Goal: Task Accomplishment & Management: Use online tool/utility

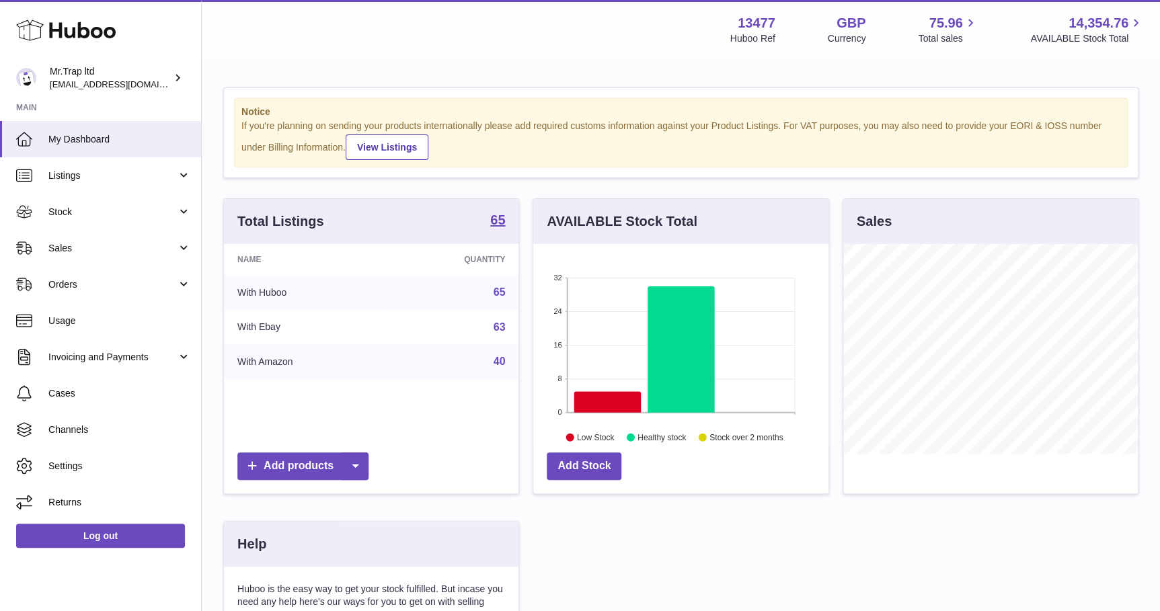
scroll to position [209, 297]
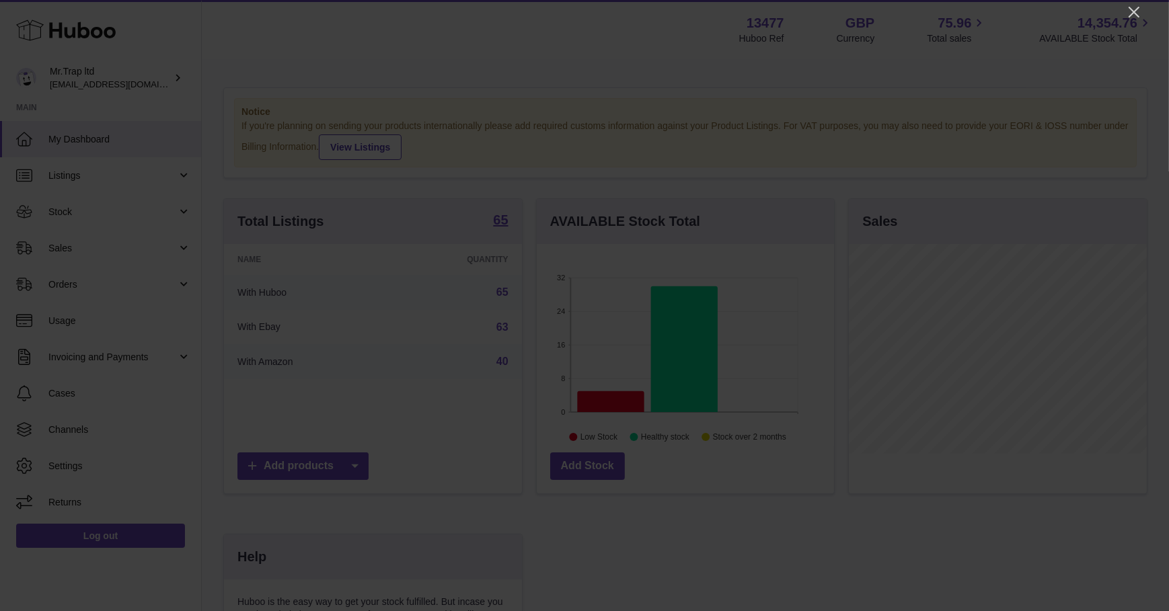
click at [1128, 7] on icon "Close" at bounding box center [1134, 12] width 16 height 16
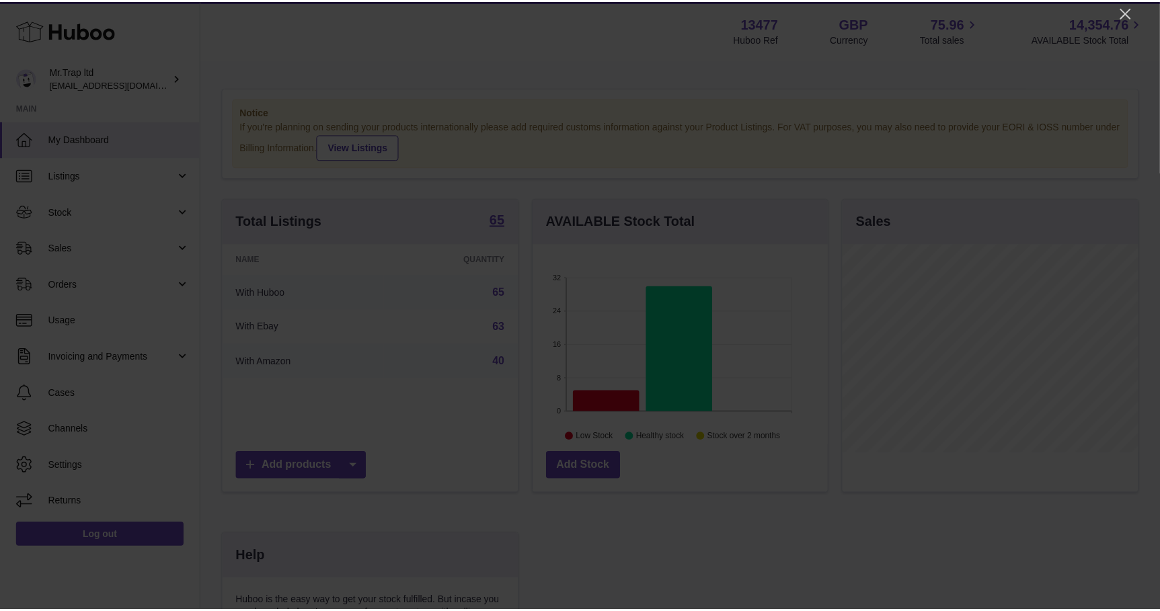
scroll to position [672224, 672139]
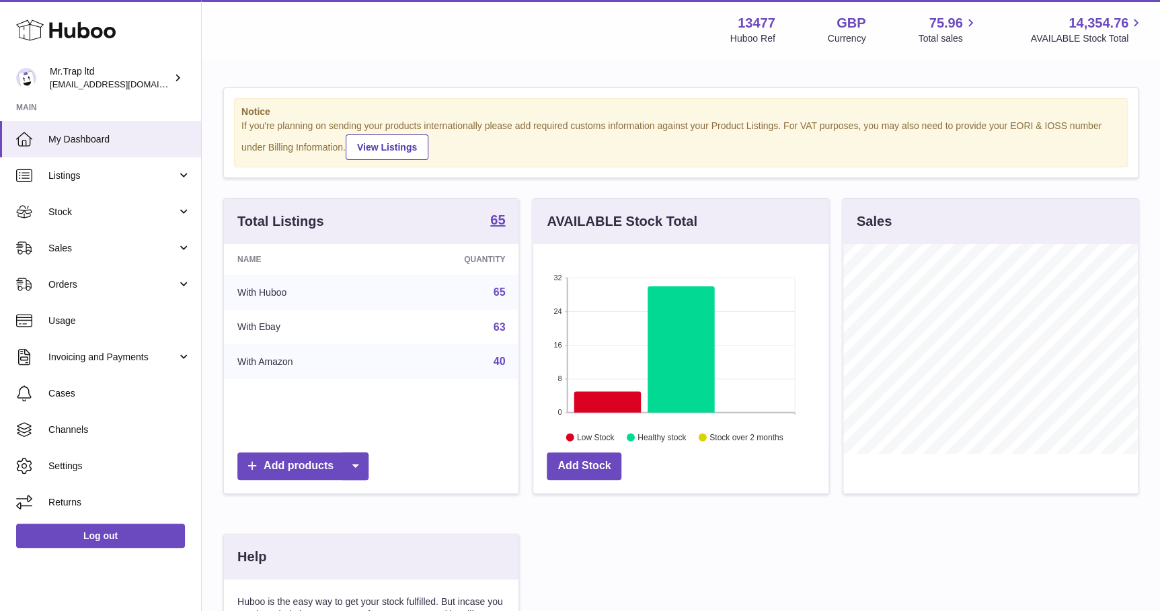
drag, startPoint x: 89, startPoint y: 242, endPoint x: 87, endPoint y: 250, distance: 8.2
click at [88, 243] on span "Sales" at bounding box center [112, 248] width 128 height 13
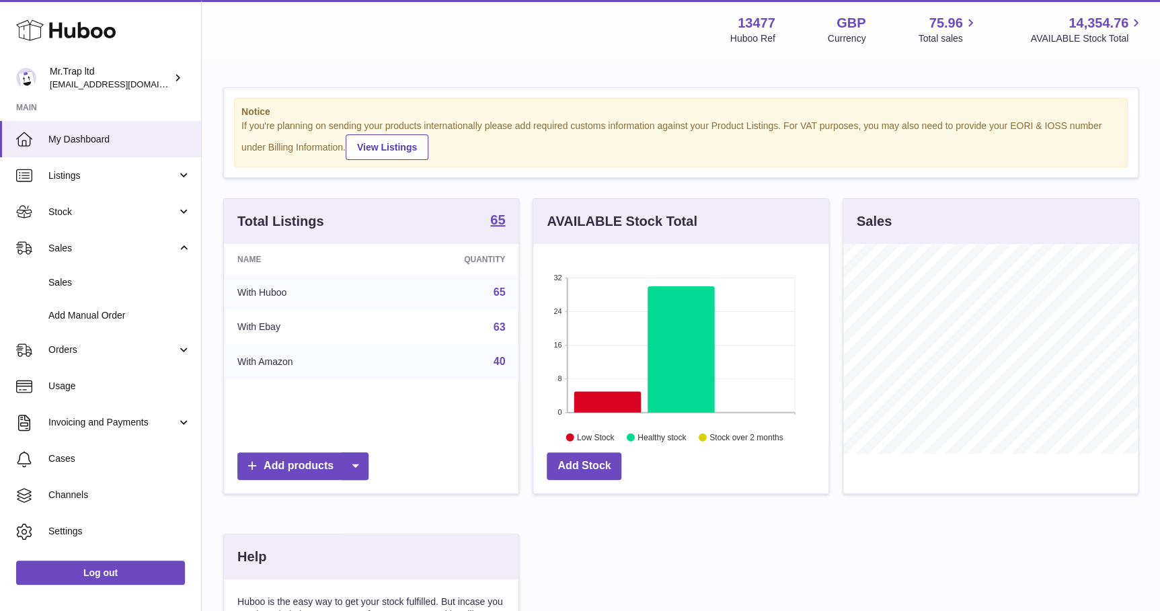
click at [87, 274] on link "Sales" at bounding box center [100, 282] width 201 height 33
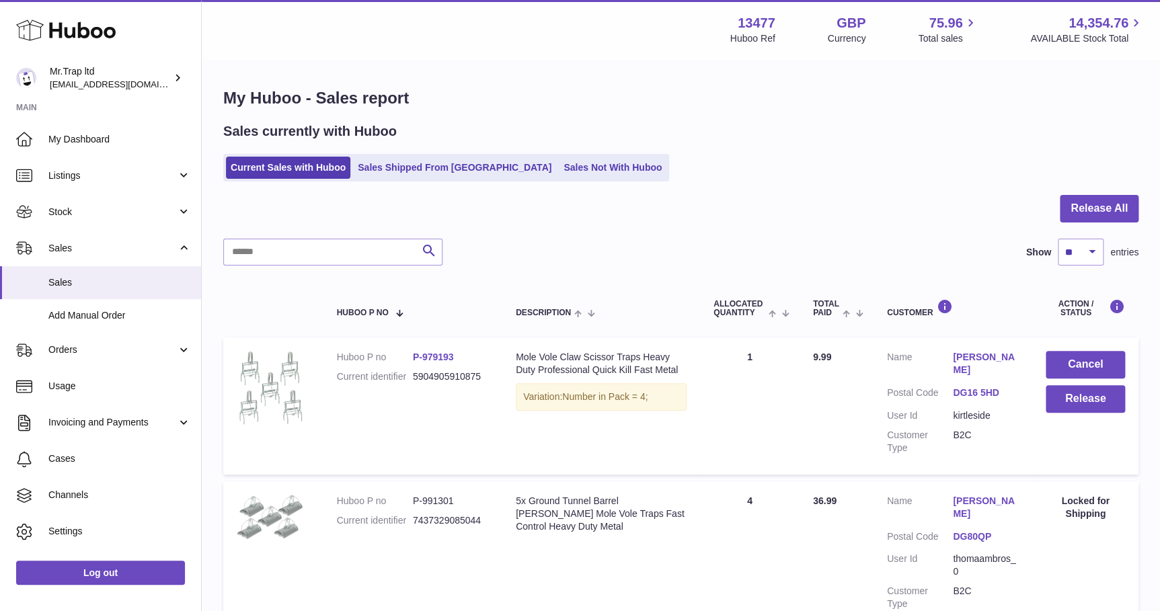
click at [560, 174] on link "Sales Not With Huboo" at bounding box center [613, 168] width 108 height 22
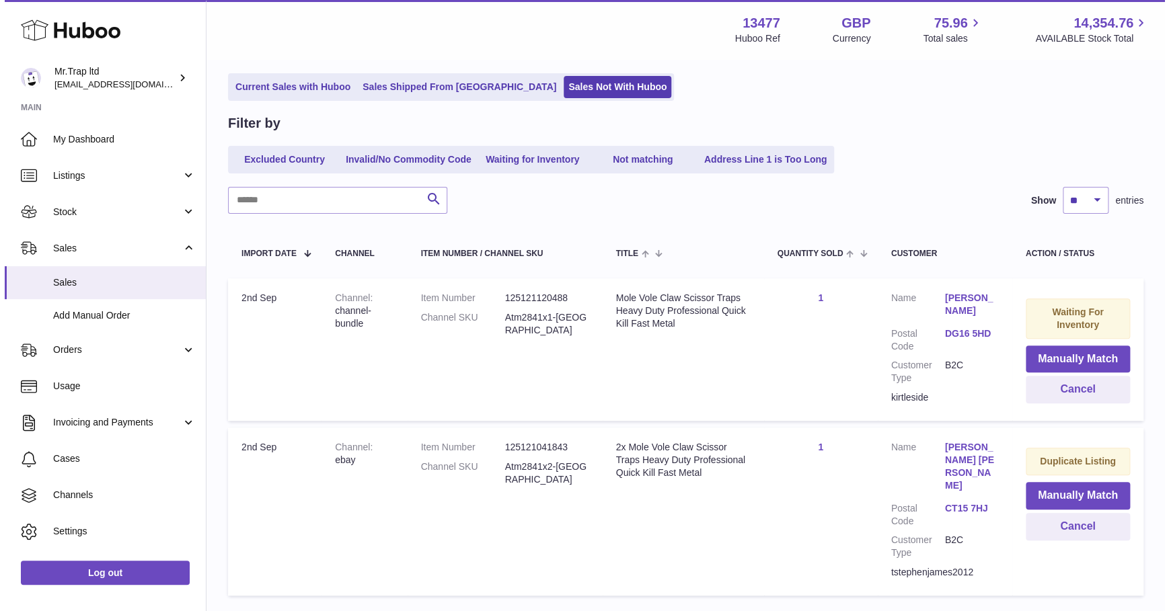
scroll to position [165, 0]
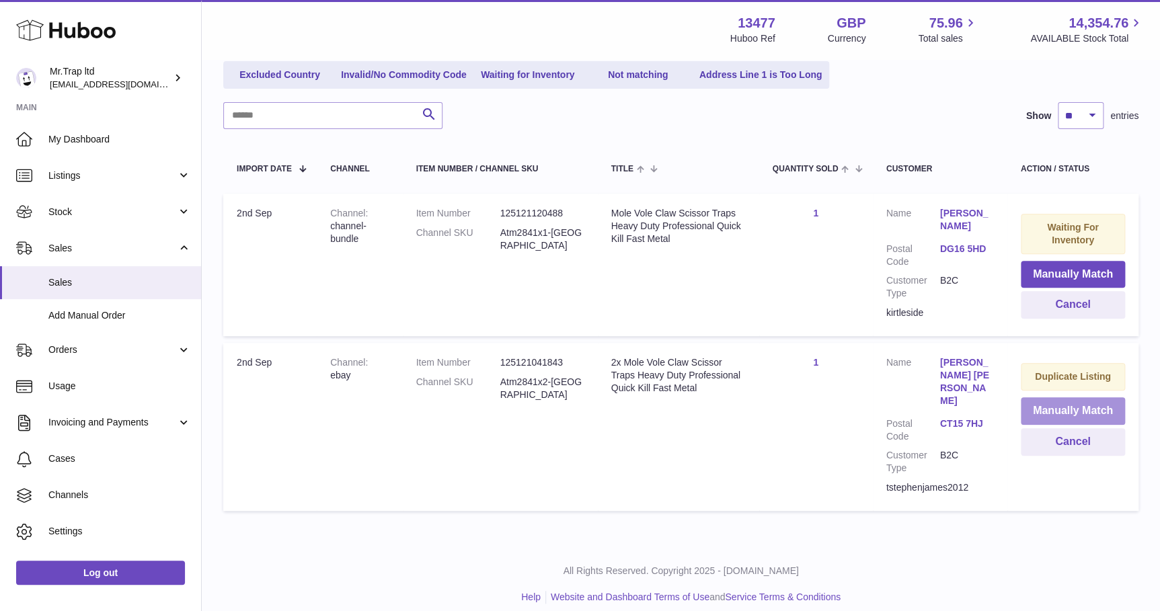
click at [1065, 422] on button "Manually Match" at bounding box center [1073, 411] width 104 height 28
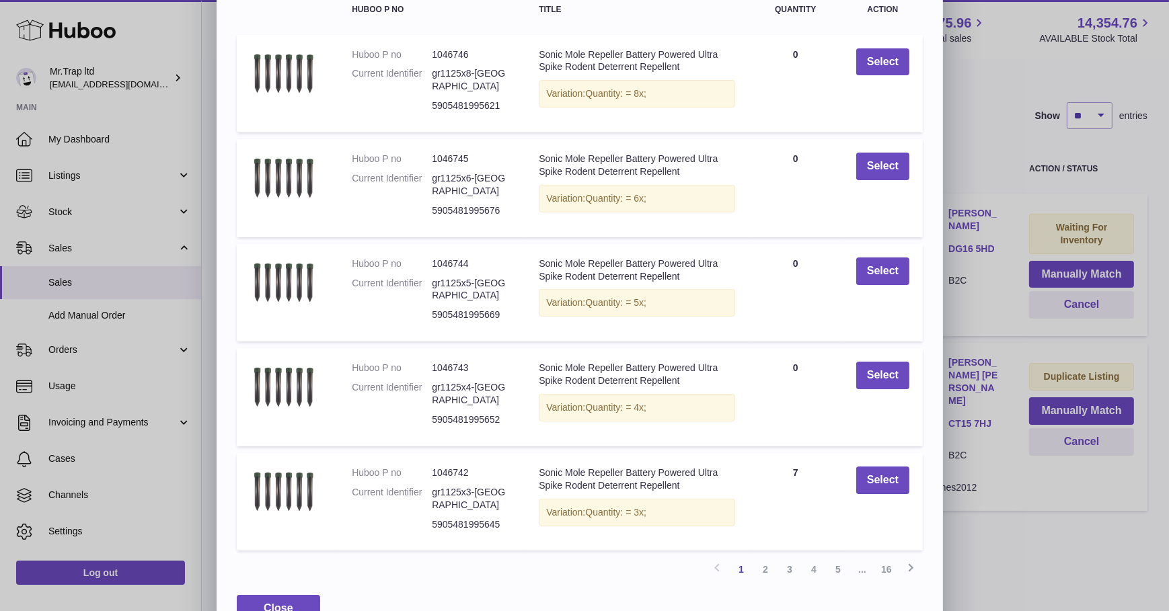
scroll to position [133, 0]
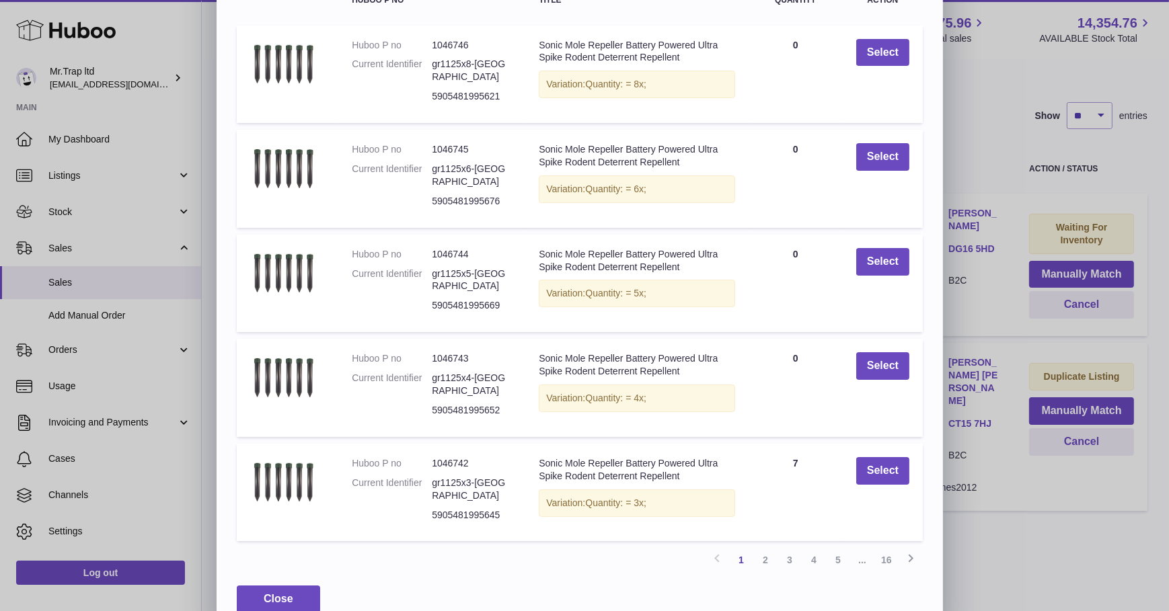
click at [893, 548] on link "16" at bounding box center [886, 560] width 24 height 24
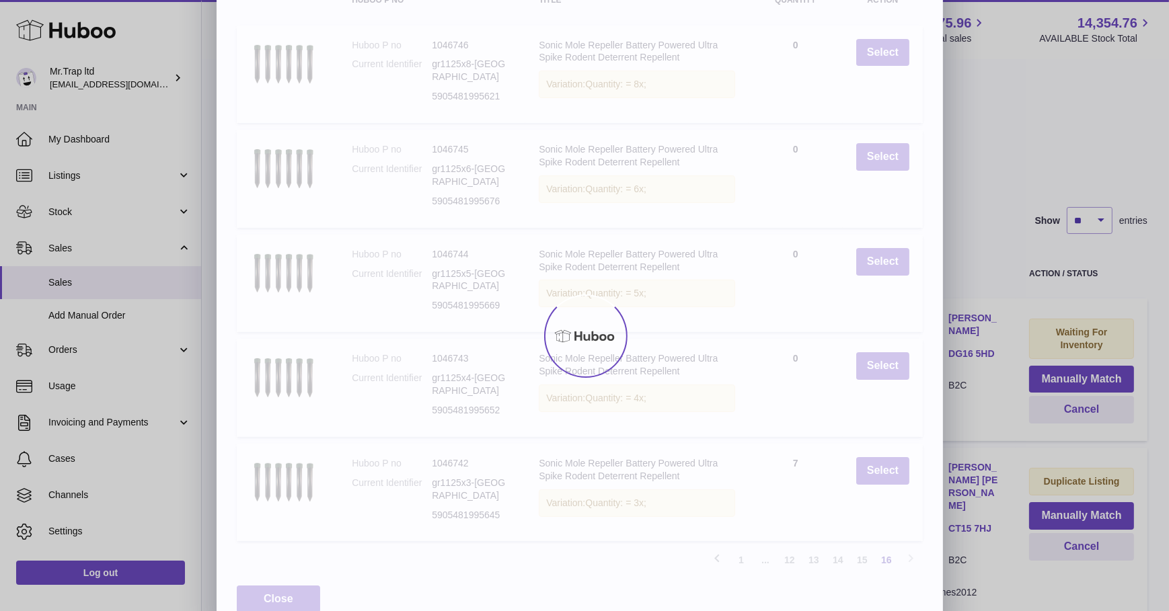
scroll to position [0, 0]
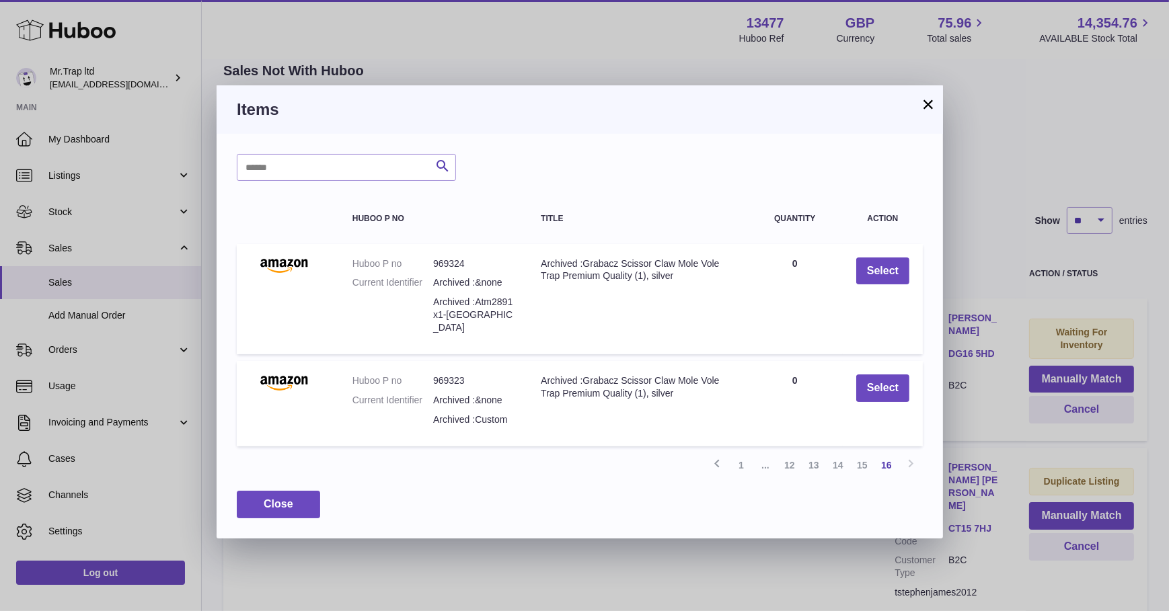
click at [867, 455] on link "15" at bounding box center [862, 465] width 24 height 24
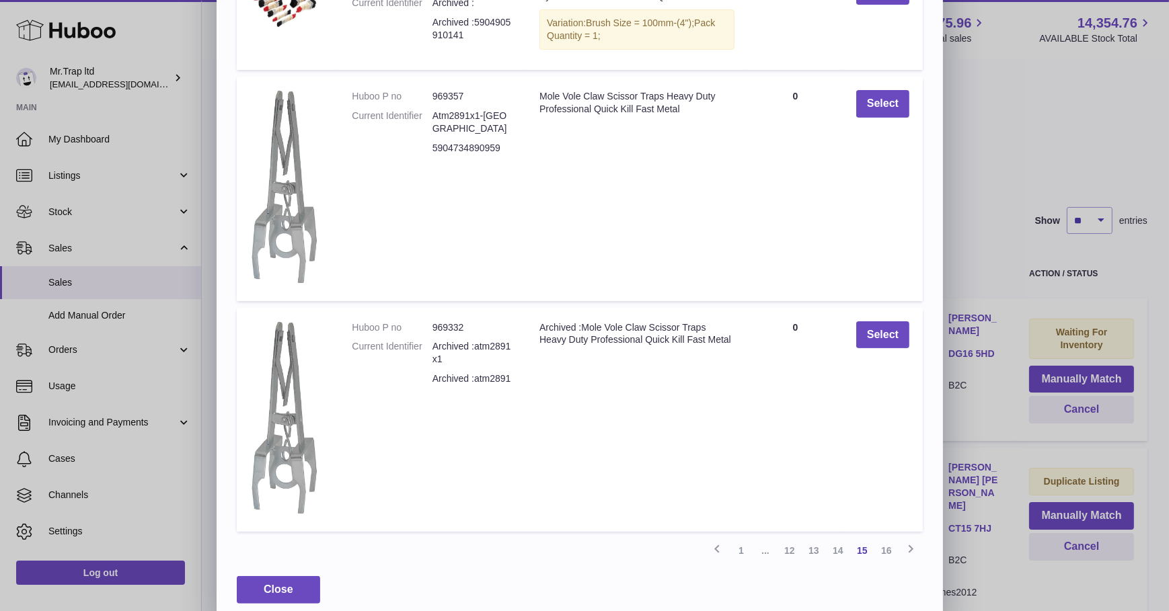
scroll to position [438, 0]
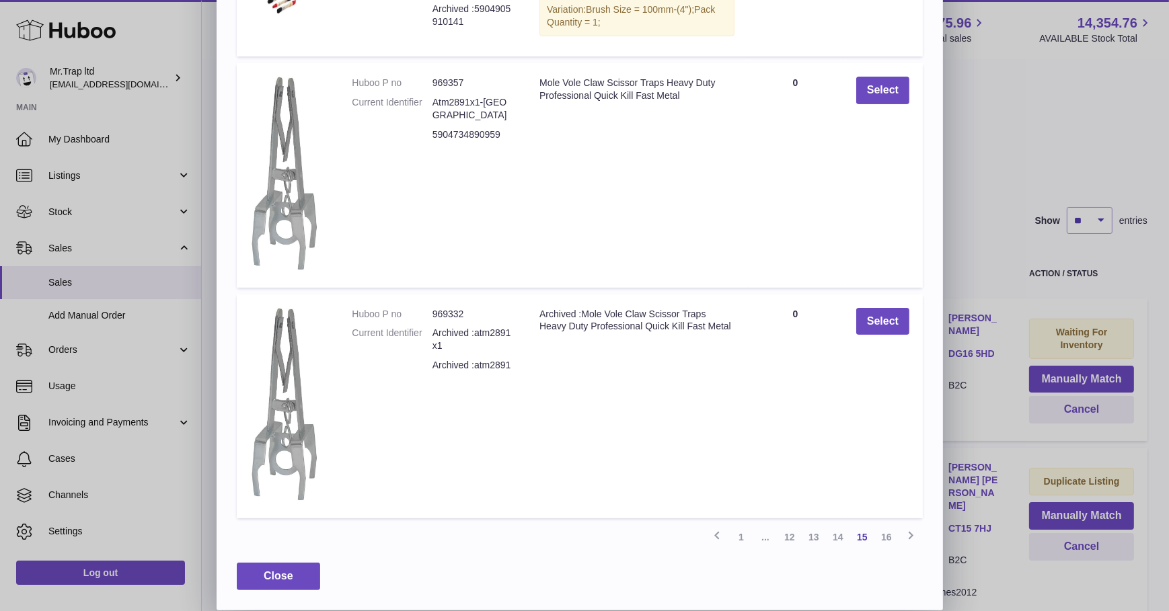
click at [848, 539] on link "14" at bounding box center [838, 537] width 24 height 24
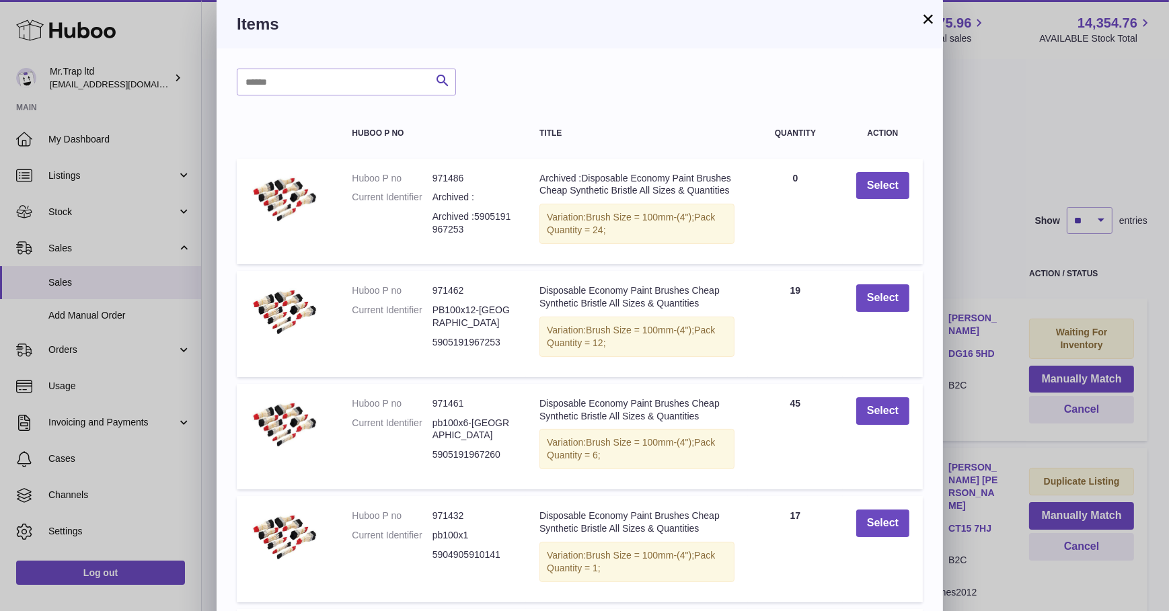
scroll to position [196, 0]
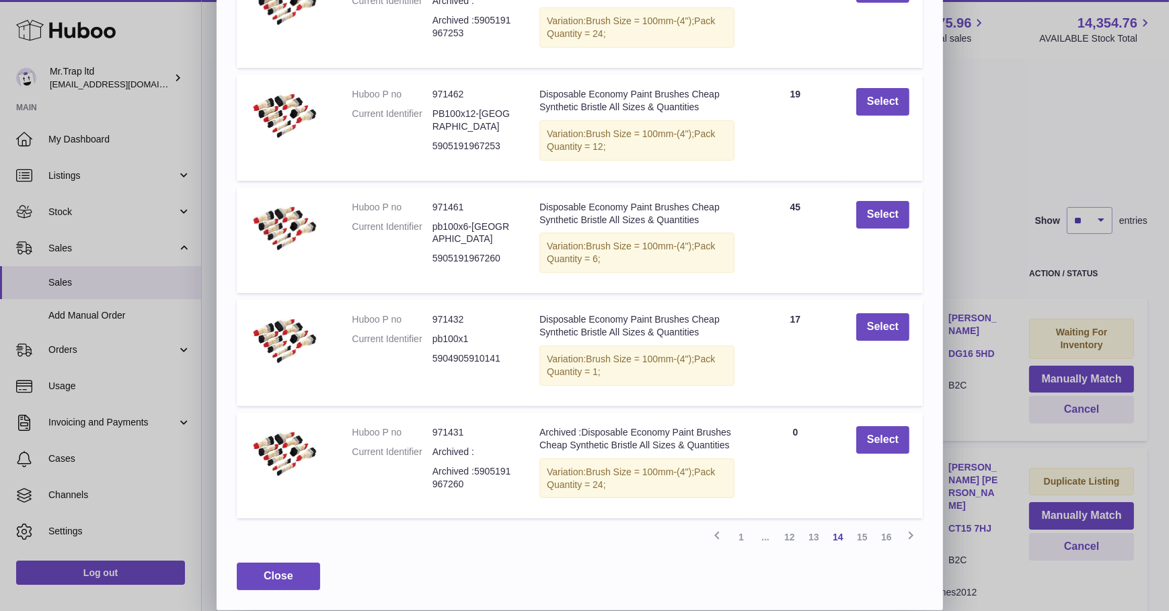
click at [812, 538] on link "13" at bounding box center [814, 537] width 24 height 24
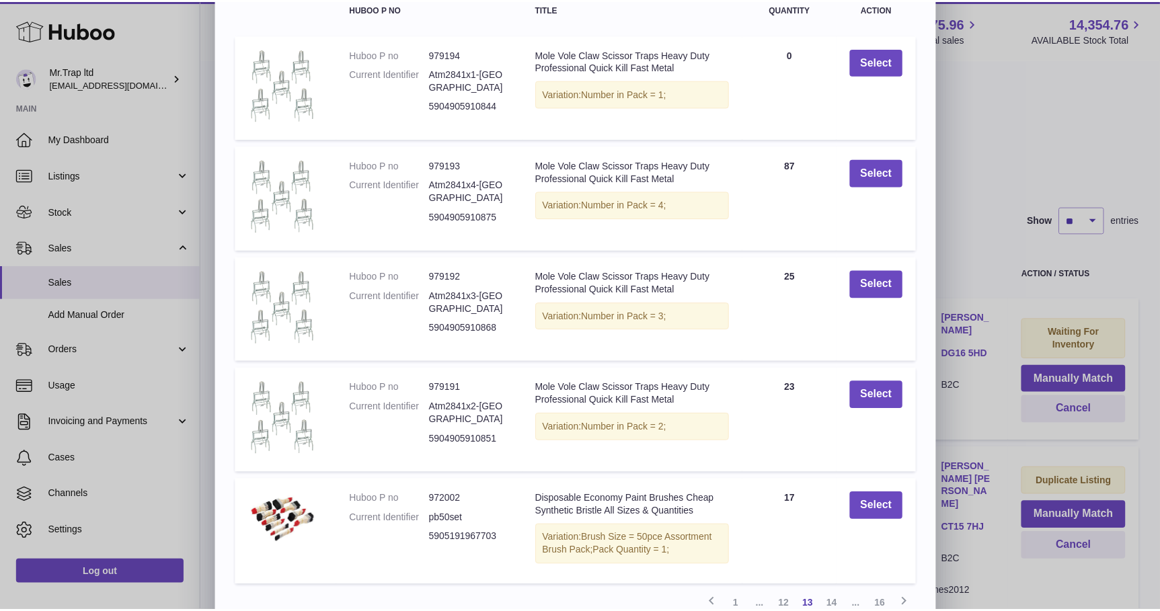
scroll to position [192, 0]
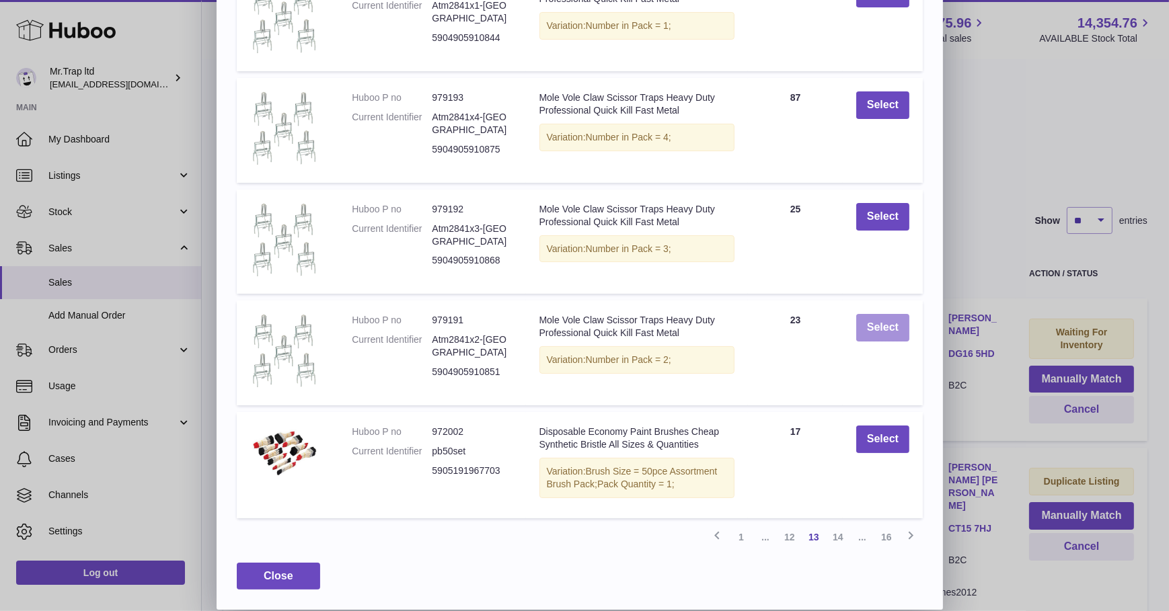
click at [877, 340] on button "Select" at bounding box center [882, 328] width 53 height 28
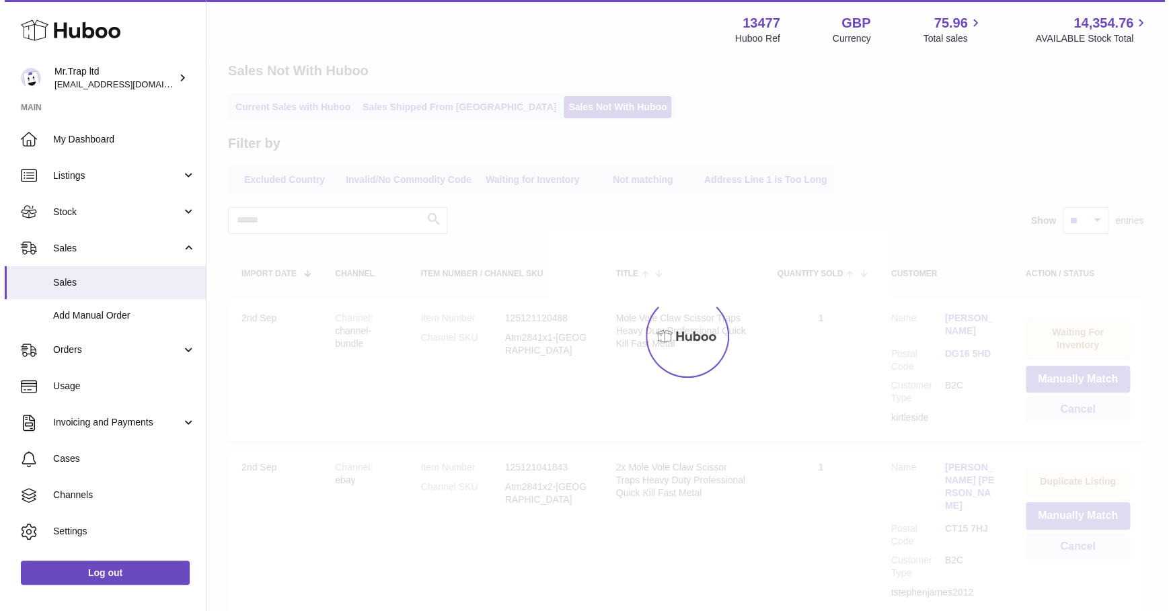
scroll to position [15, 0]
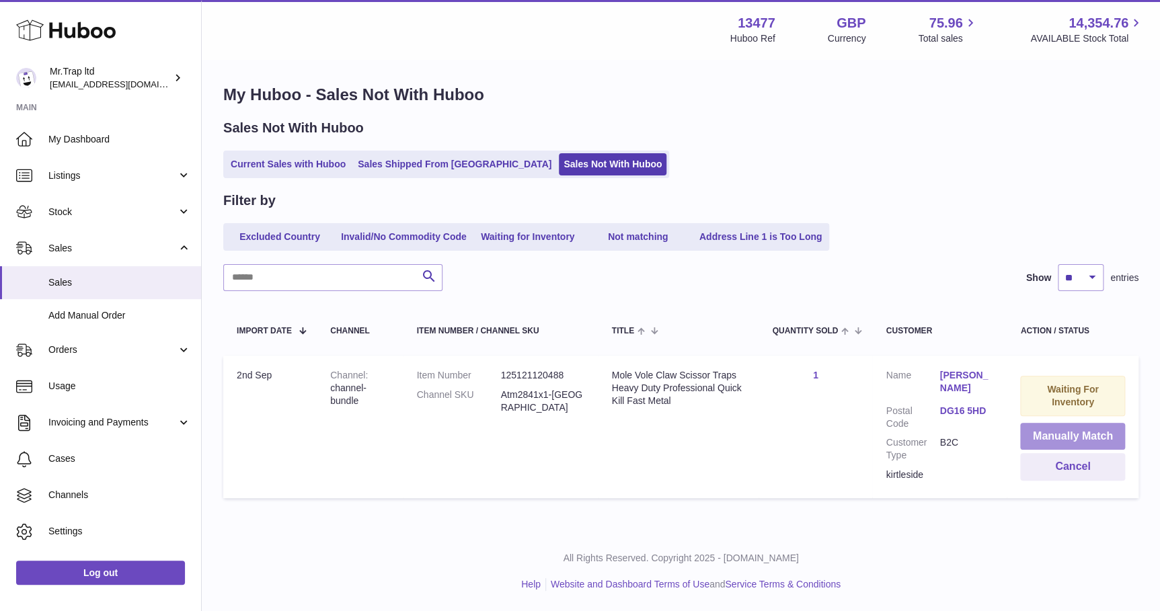
click at [1034, 424] on button "Manually Match" at bounding box center [1072, 437] width 105 height 28
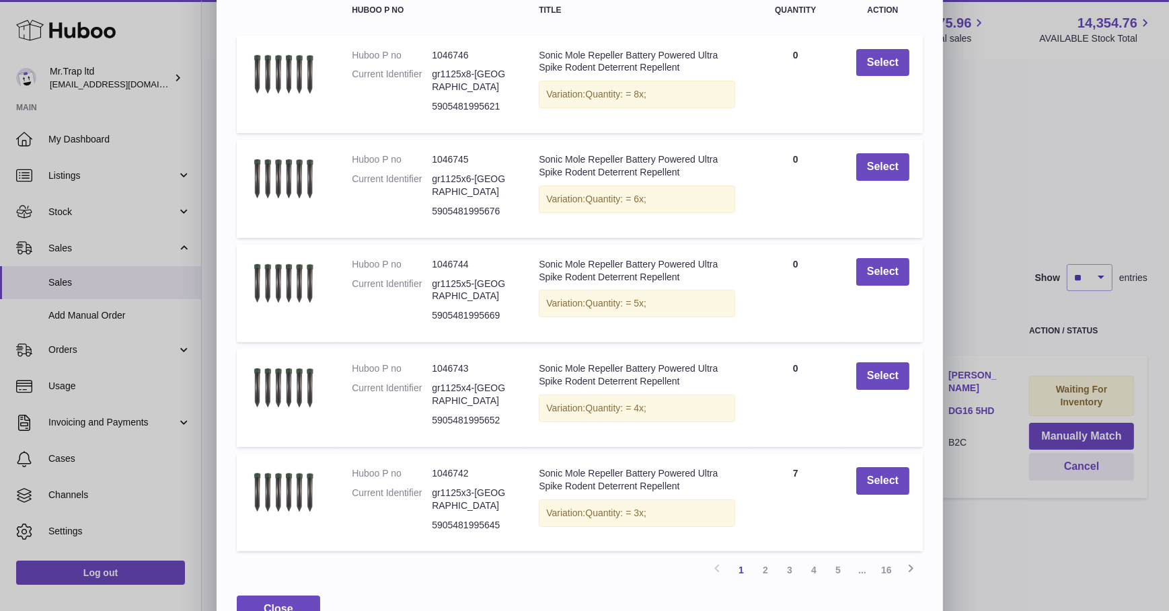
scroll to position [133, 0]
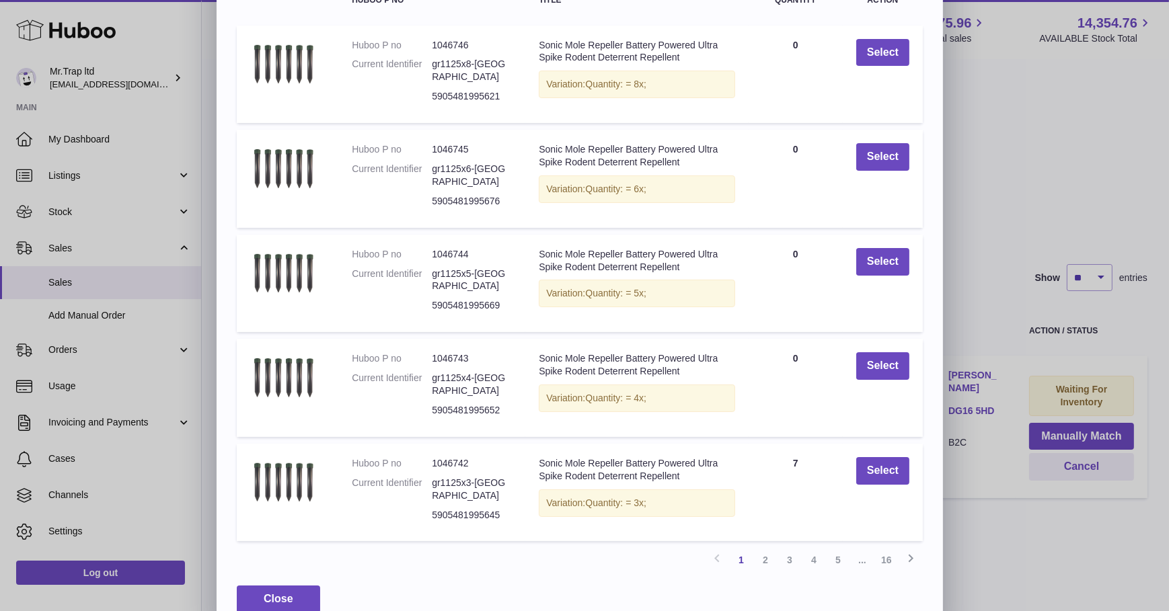
click at [888, 548] on link "16" at bounding box center [886, 560] width 24 height 24
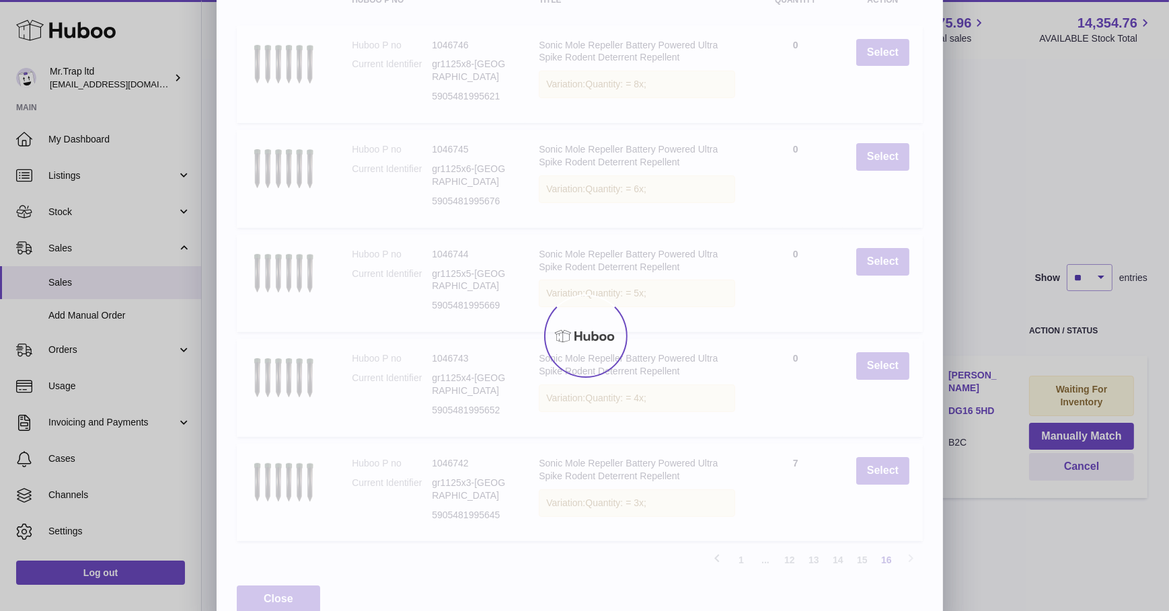
scroll to position [0, 0]
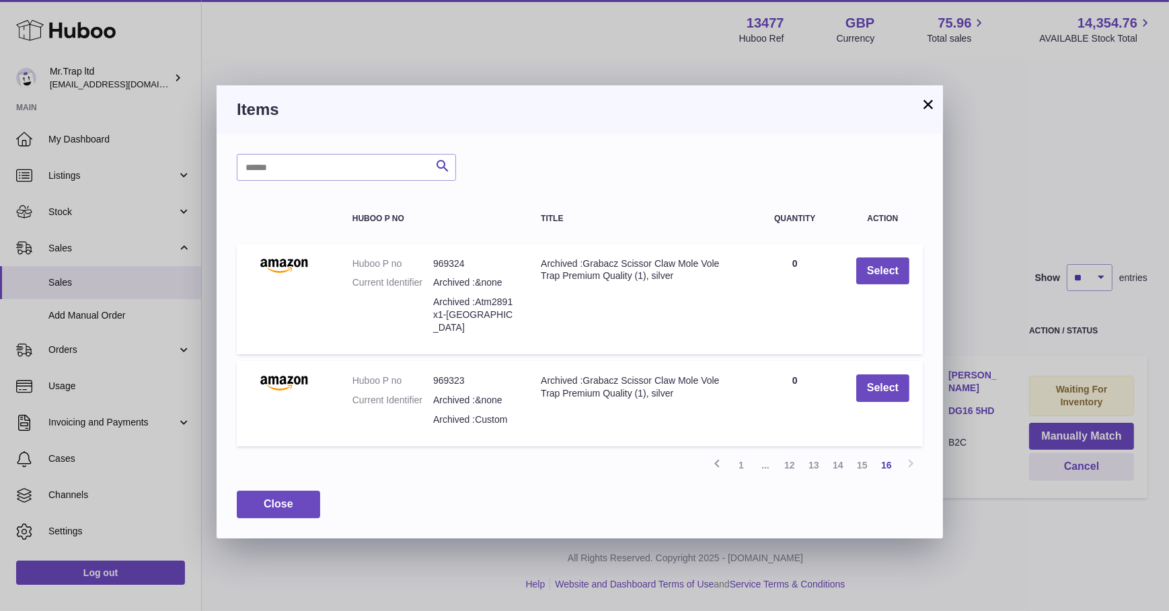
click at [864, 455] on link "15" at bounding box center [862, 465] width 24 height 24
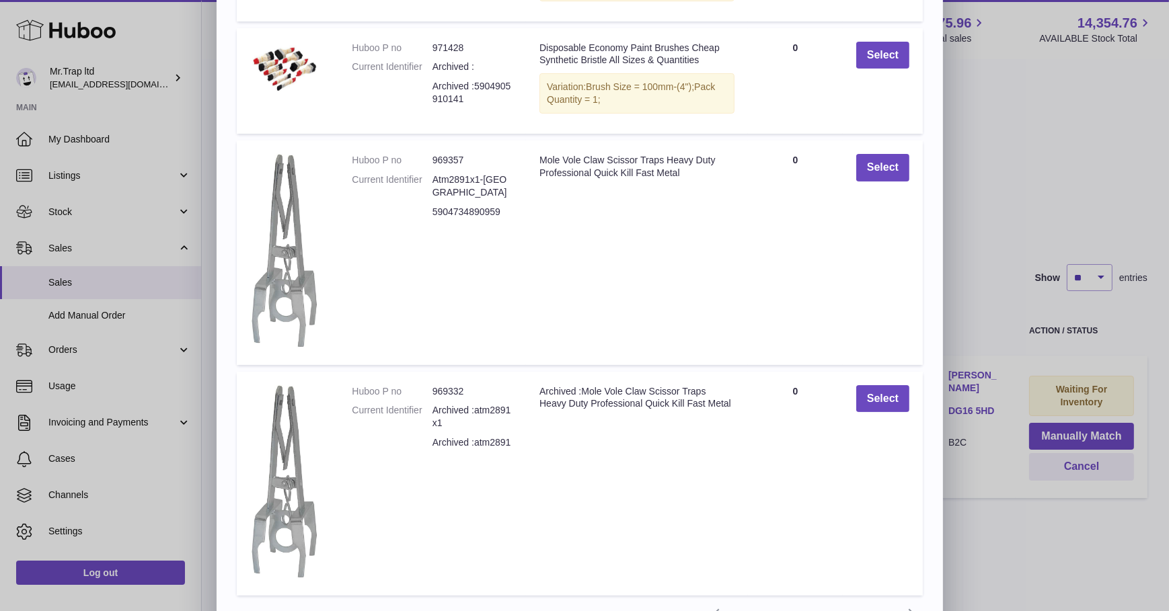
scroll to position [438, 0]
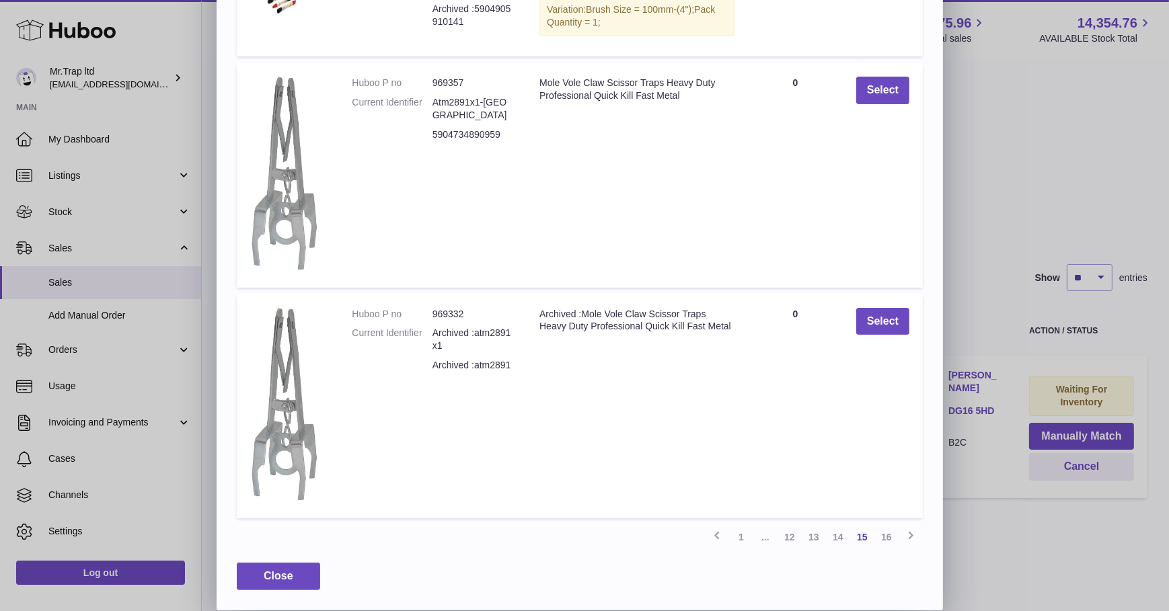
click at [841, 536] on link "14" at bounding box center [838, 537] width 24 height 24
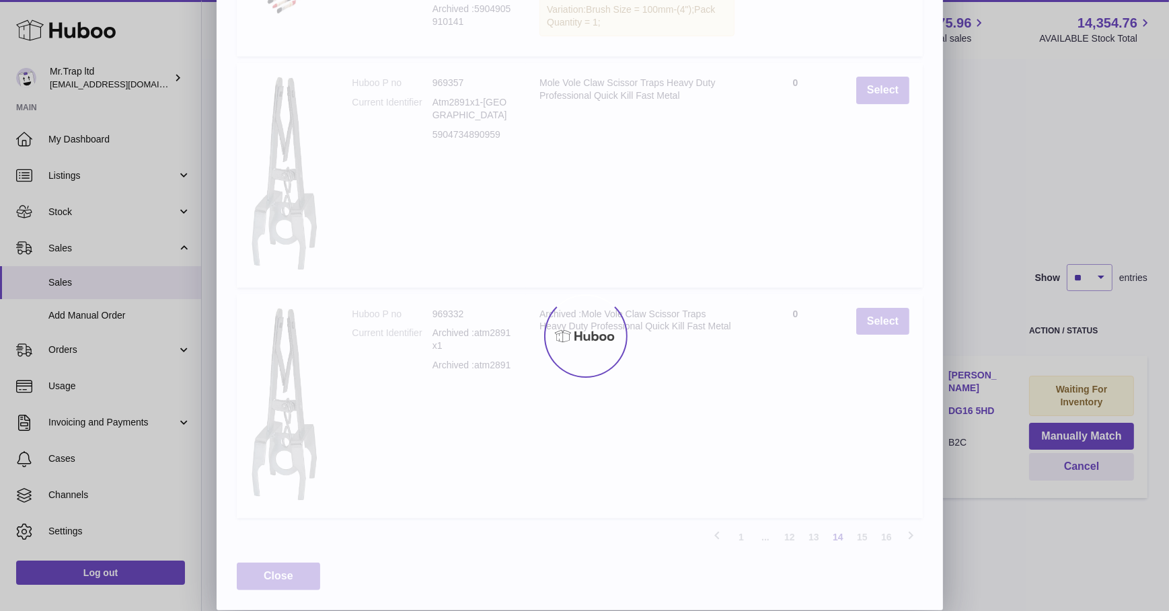
scroll to position [196, 0]
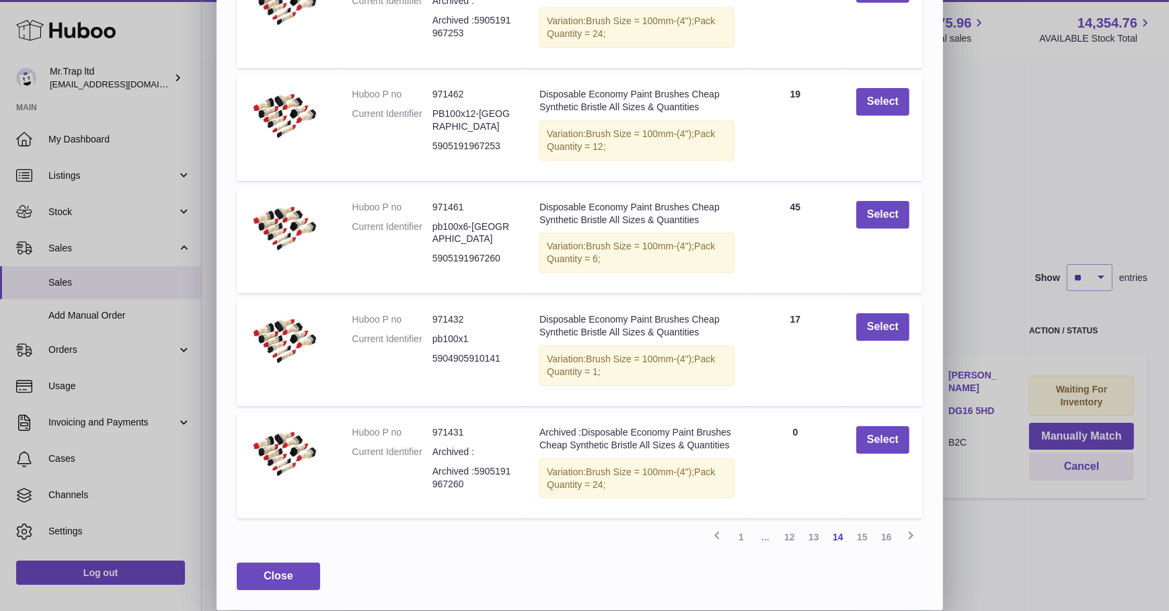
click at [816, 537] on link "13" at bounding box center [814, 537] width 24 height 24
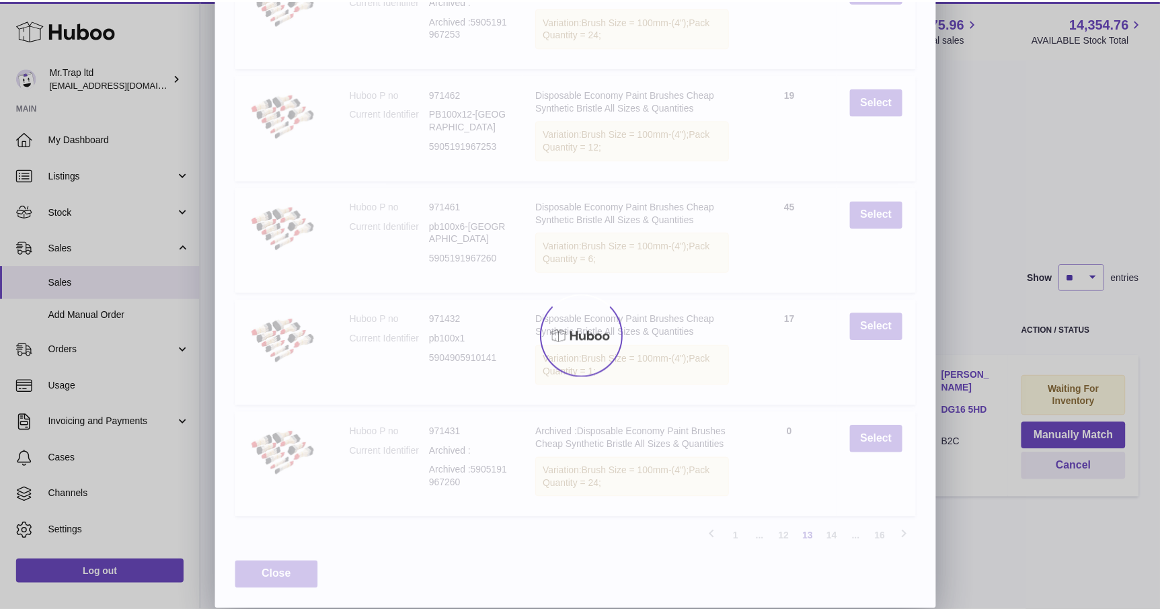
scroll to position [192, 0]
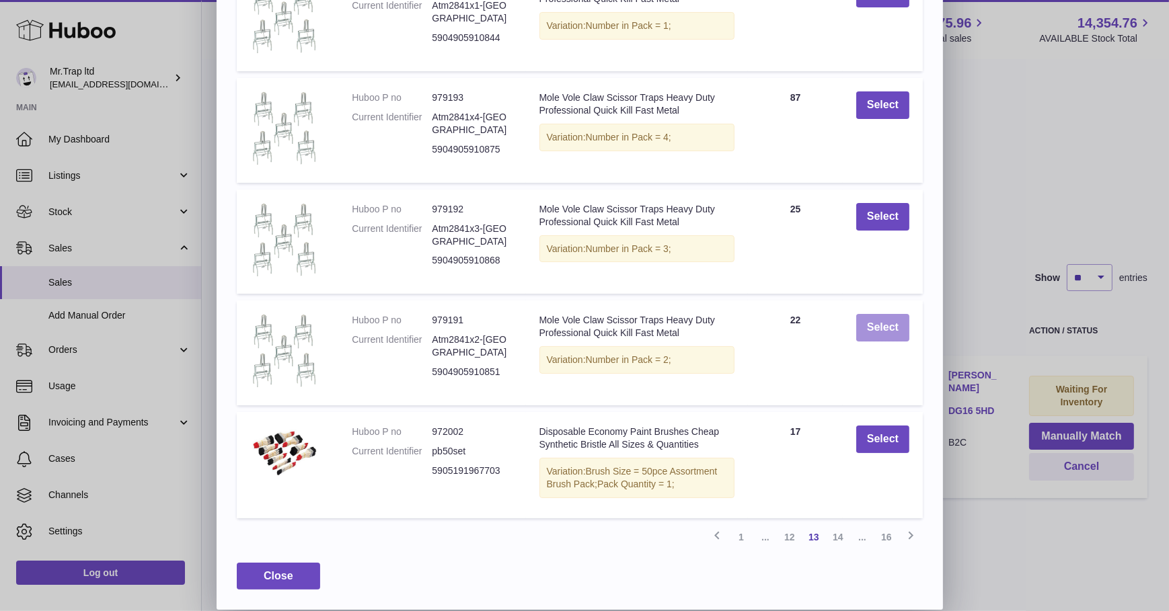
click at [868, 333] on button "Select" at bounding box center [882, 328] width 53 height 28
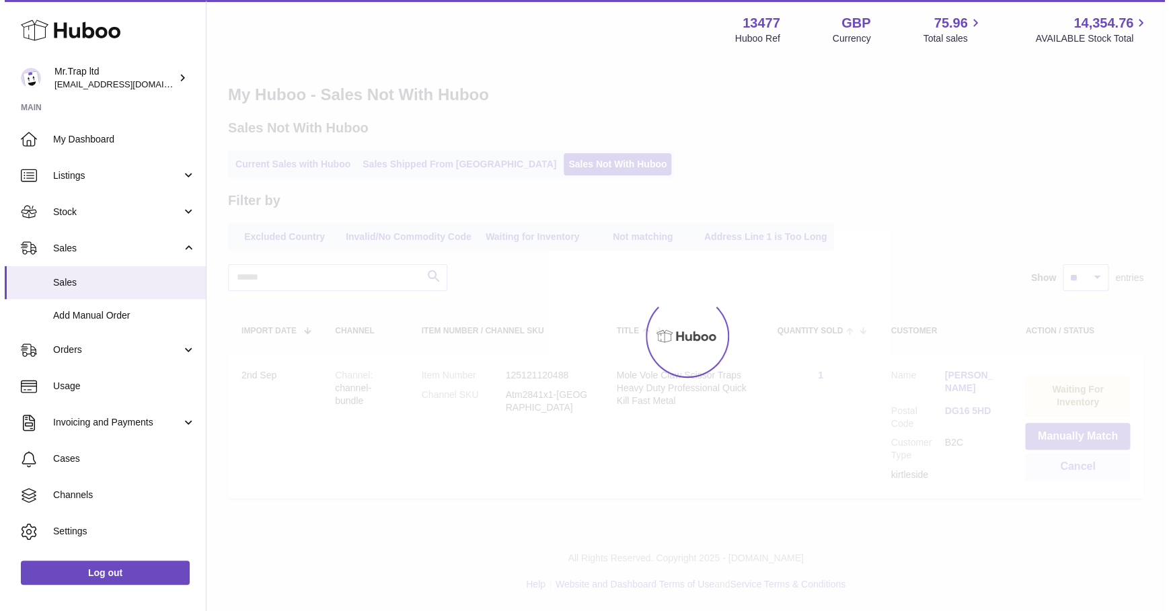
scroll to position [0, 0]
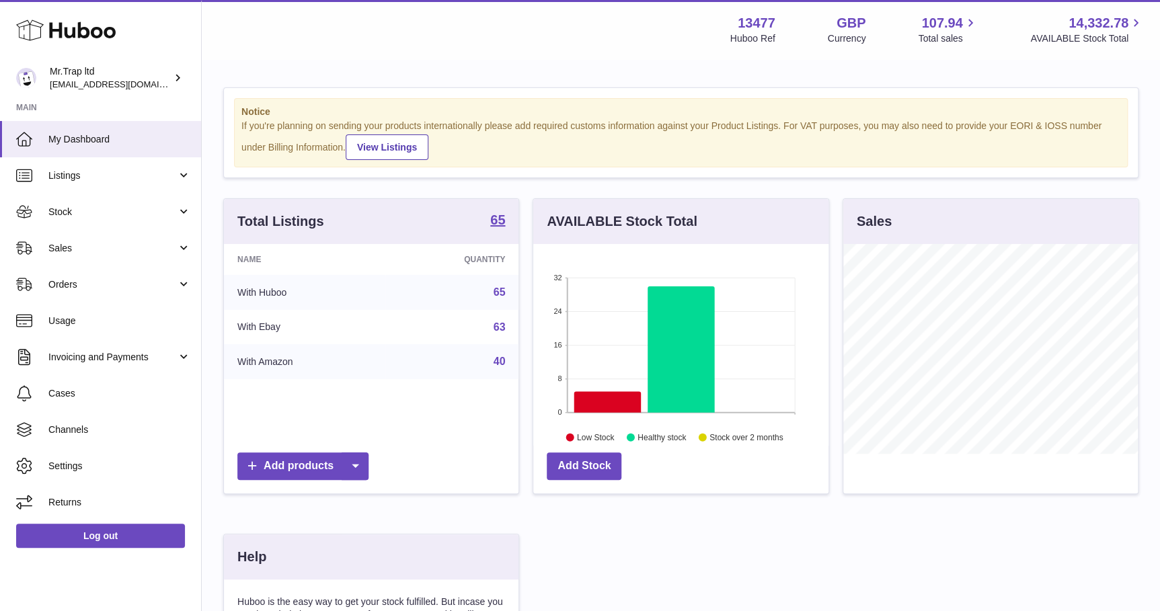
scroll to position [672224, 672139]
click at [160, 240] on link "Sales" at bounding box center [100, 248] width 201 height 36
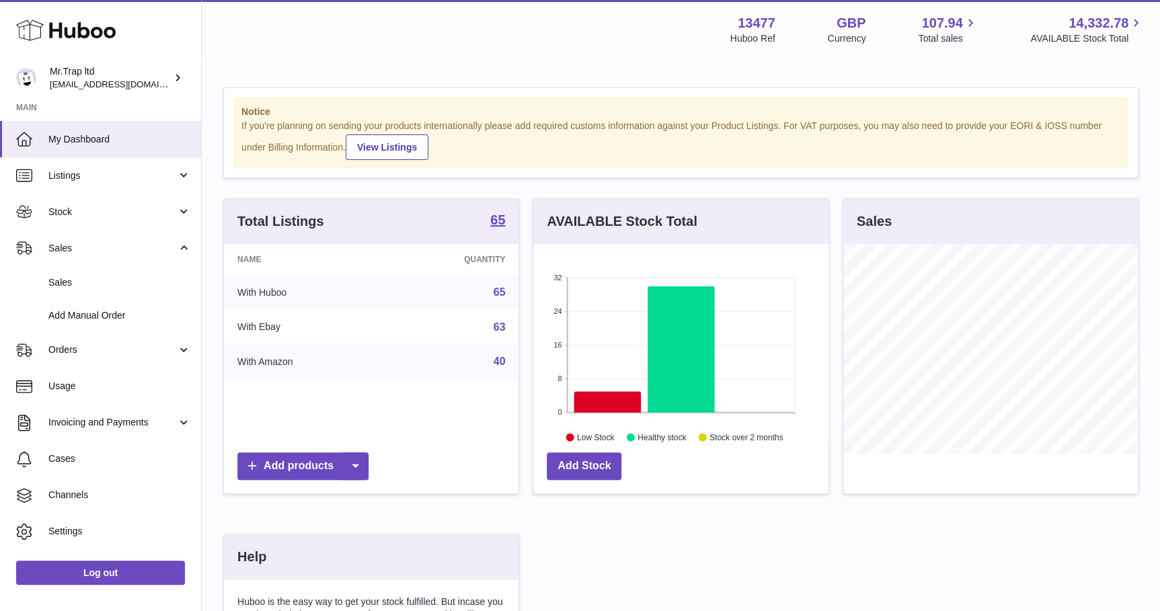
click at [153, 263] on link "Sales" at bounding box center [100, 248] width 201 height 36
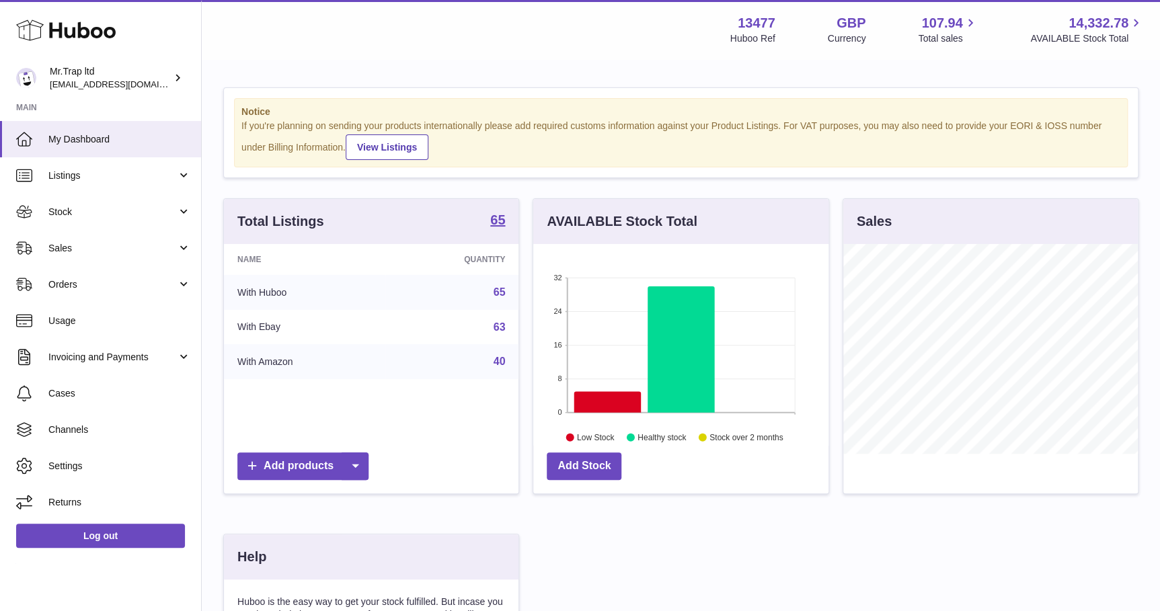
click at [147, 273] on ul "My Dashboard Listings Not with Huboo Listings with Huboo Bundles Stock Stock St…" at bounding box center [100, 320] width 201 height 399
click at [147, 244] on span "Sales" at bounding box center [112, 248] width 128 height 13
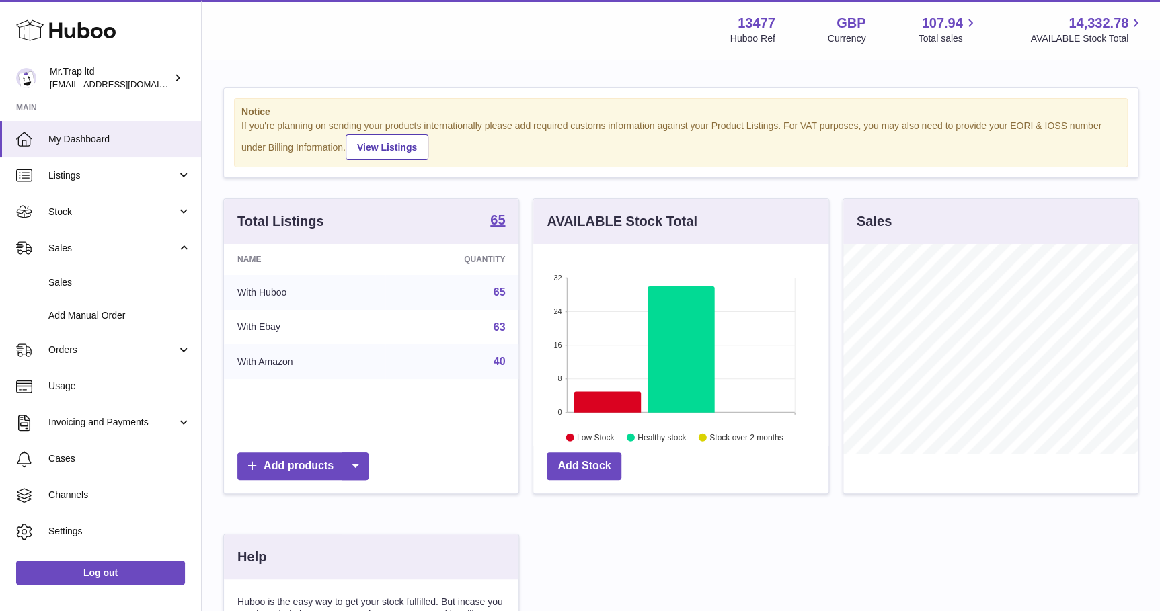
click at [142, 264] on link "Sales" at bounding box center [100, 248] width 201 height 36
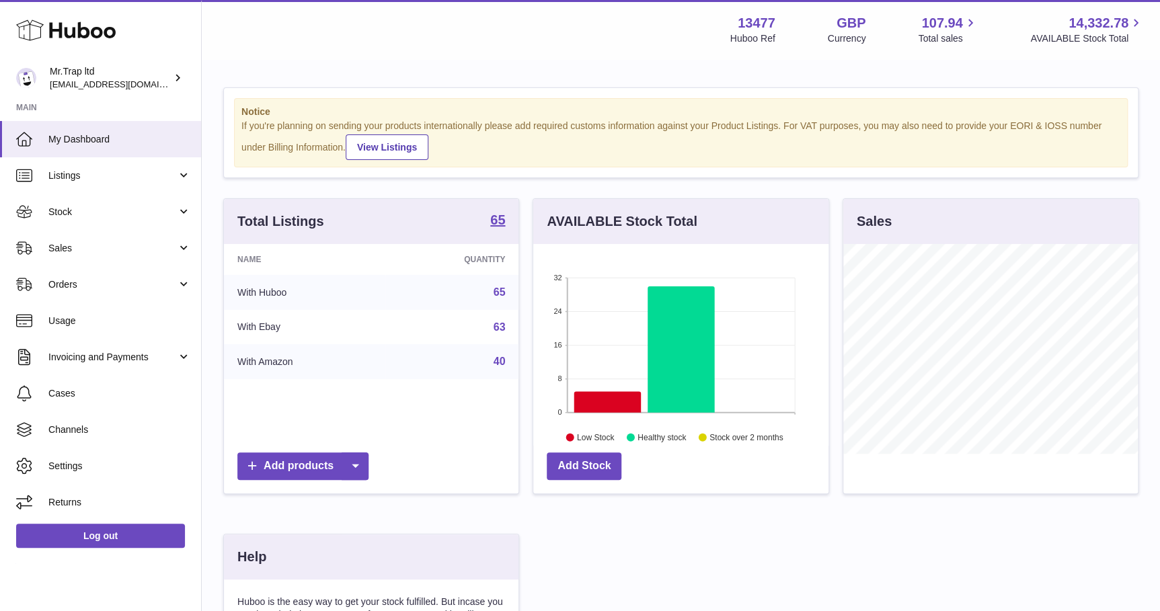
click at [139, 235] on link "Sales" at bounding box center [100, 248] width 201 height 36
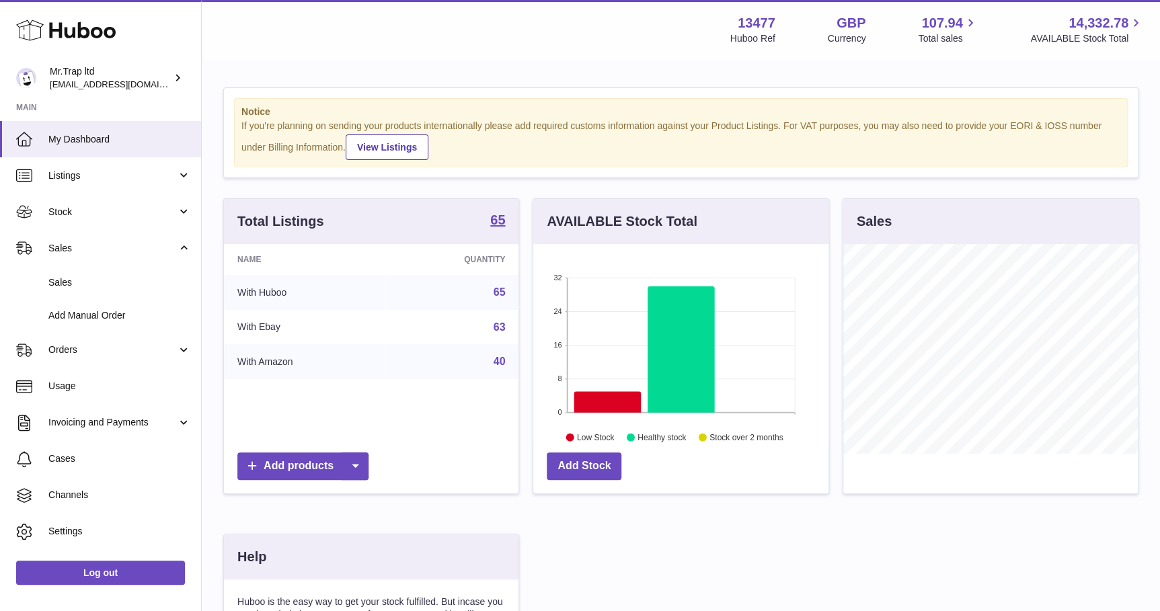
click at [134, 268] on link "Sales" at bounding box center [100, 282] width 201 height 33
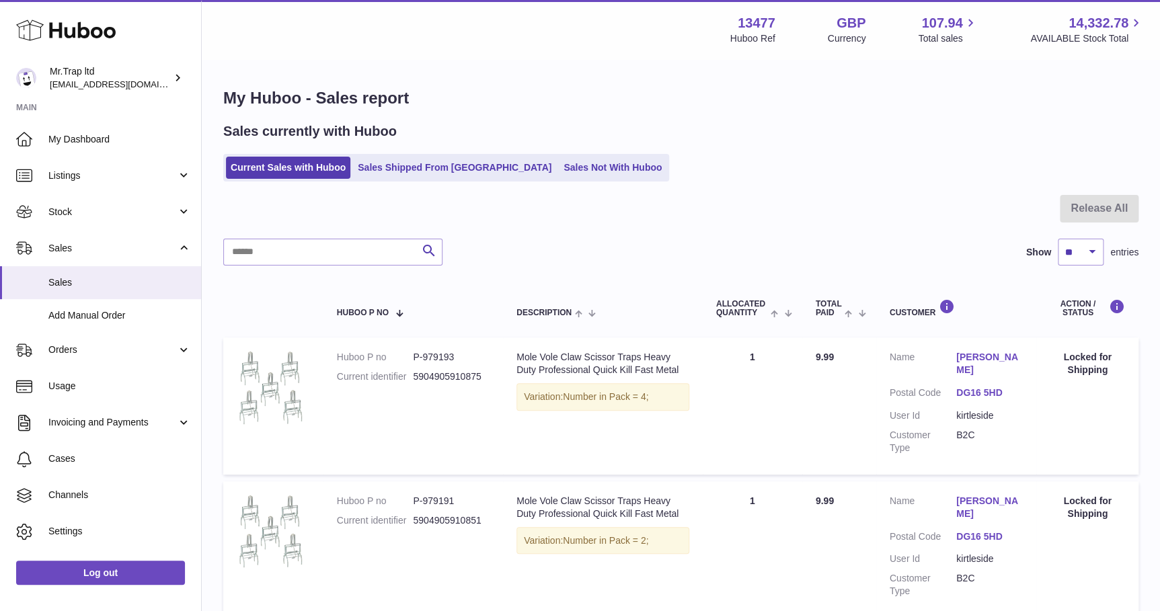
click at [559, 173] on link "Sales Not With Huboo" at bounding box center [613, 168] width 108 height 22
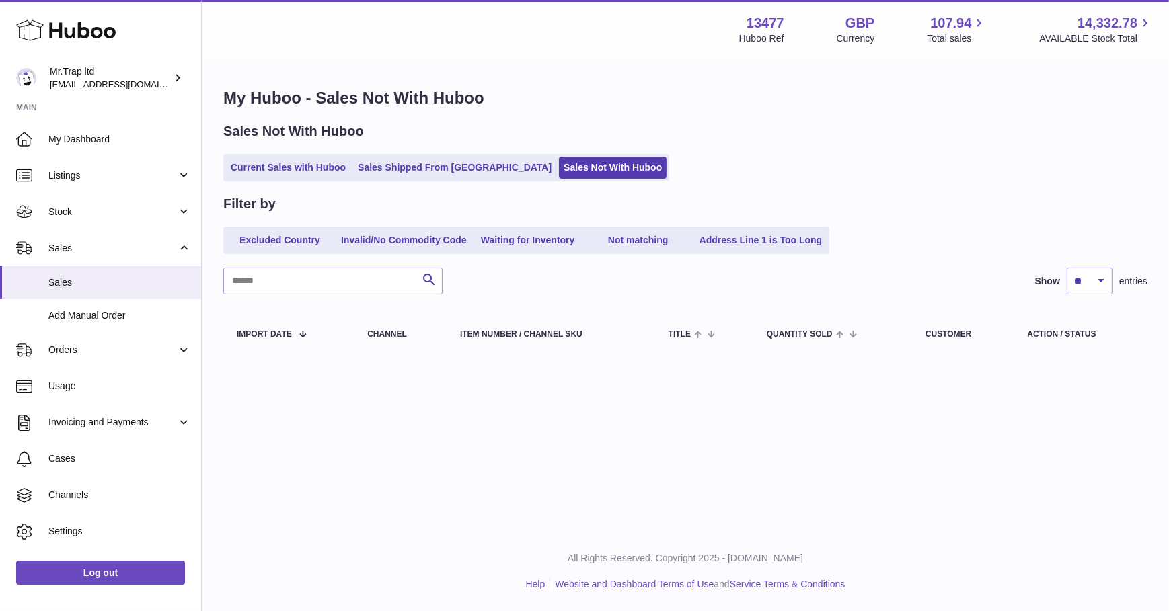
click at [319, 165] on link "Current Sales with Huboo" at bounding box center [288, 168] width 124 height 22
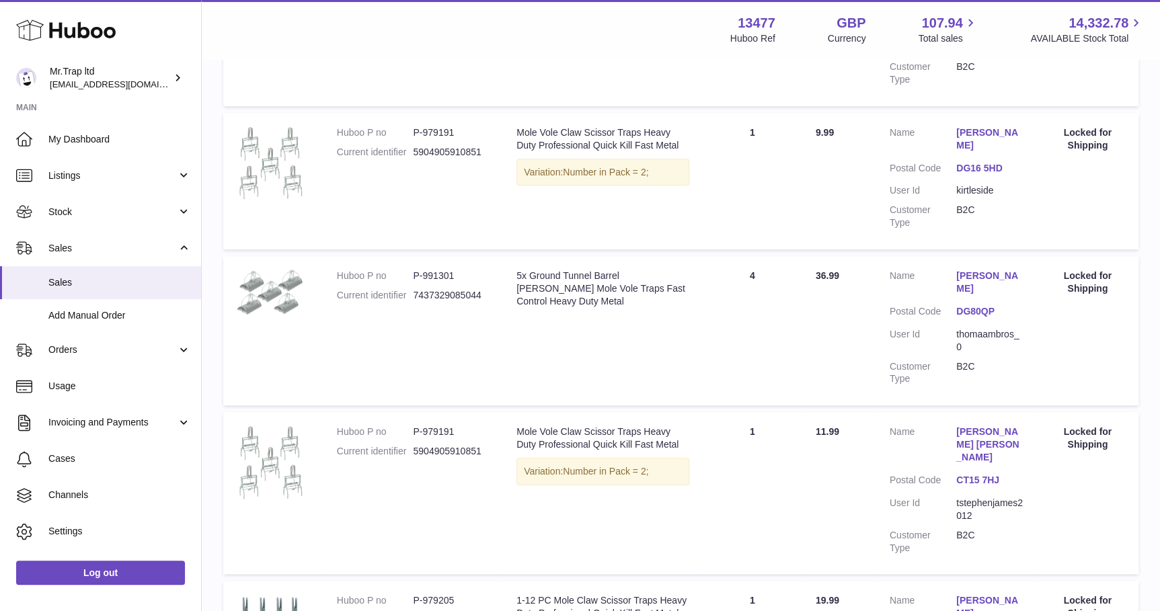
scroll to position [366, 0]
